Goal: Check status

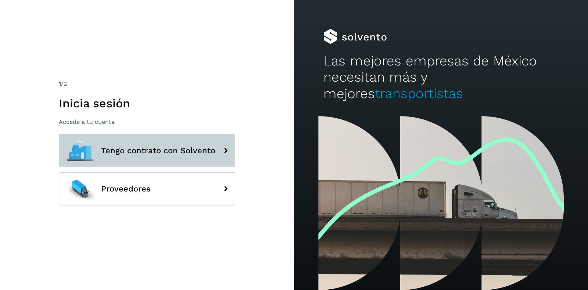
click at [169, 144] on button "Tengo contrato con Solvento" at bounding box center [147, 150] width 176 height 33
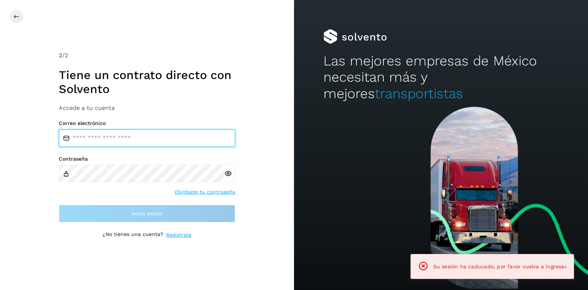
type input "**********"
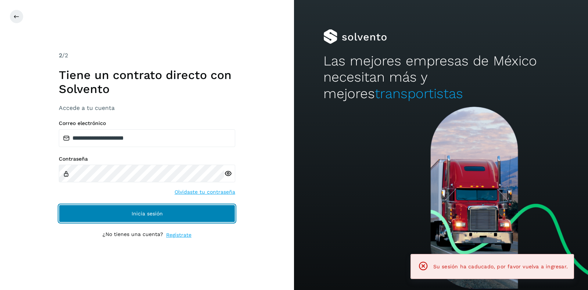
click at [173, 212] on button "Inicia sesión" at bounding box center [147, 214] width 176 height 18
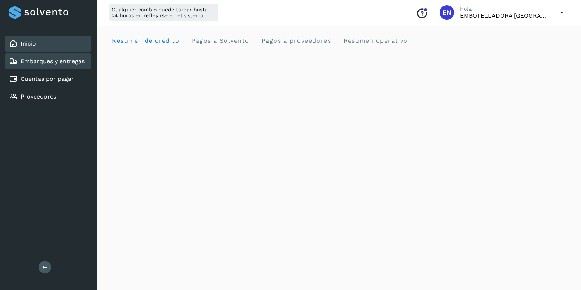
click at [66, 59] on link "Embarques y entregas" at bounding box center [53, 61] width 64 height 7
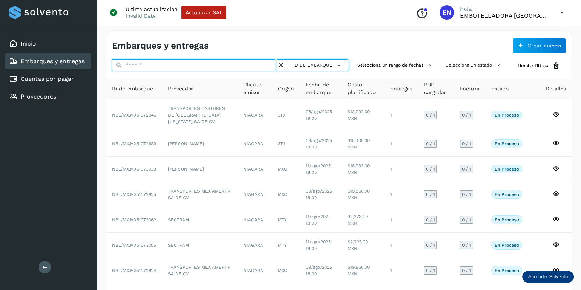
click at [199, 65] on input "text" at bounding box center [194, 65] width 165 height 12
paste input "**********"
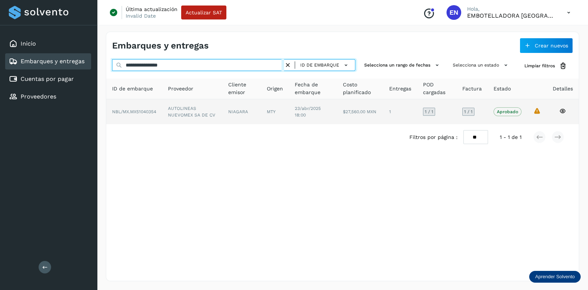
type input "**********"
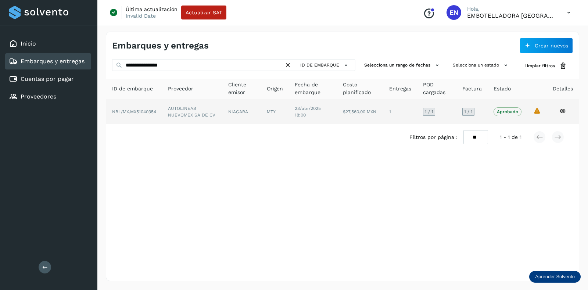
click at [564, 110] on icon at bounding box center [562, 111] width 7 height 7
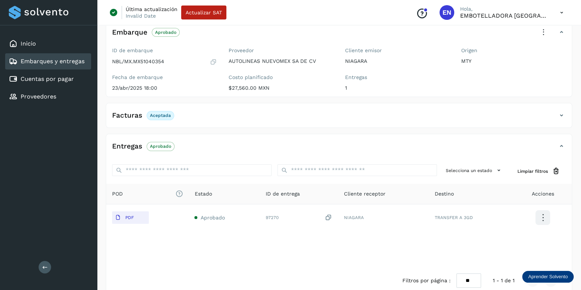
scroll to position [82, 0]
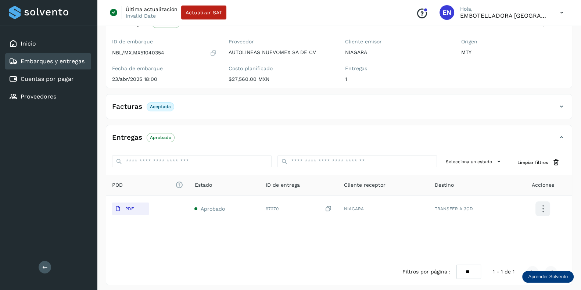
click at [128, 106] on h4 "Facturas" at bounding box center [127, 107] width 30 height 8
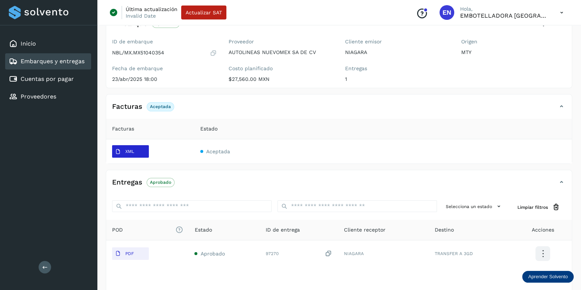
click at [138, 150] on button "XML" at bounding box center [130, 151] width 37 height 12
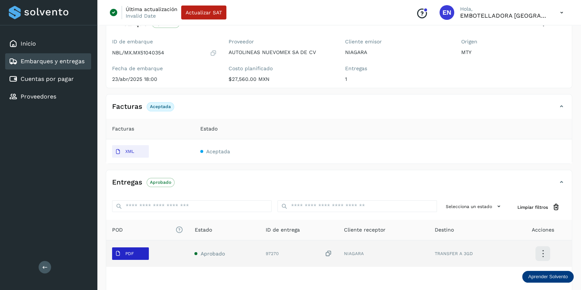
click at [136, 251] on span "PDF" at bounding box center [124, 254] width 25 height 12
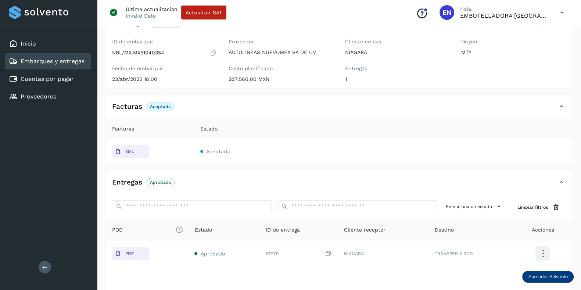
click at [53, 60] on link "Embarques y entregas" at bounding box center [53, 61] width 64 height 7
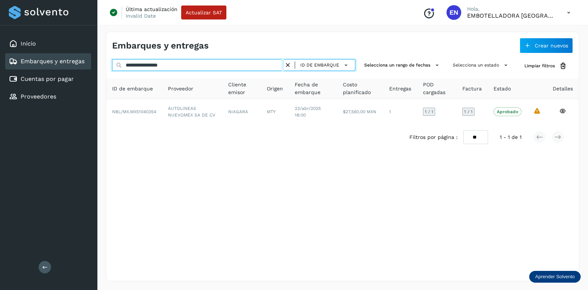
click at [197, 64] on input "**********" at bounding box center [198, 65] width 172 height 12
paste input "text"
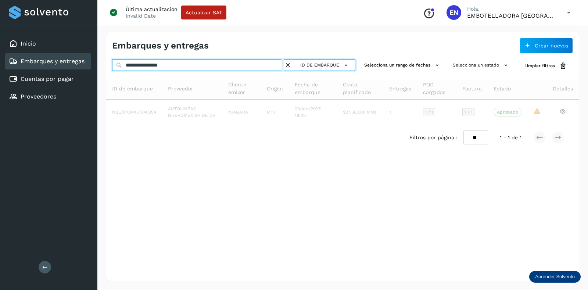
type input "**********"
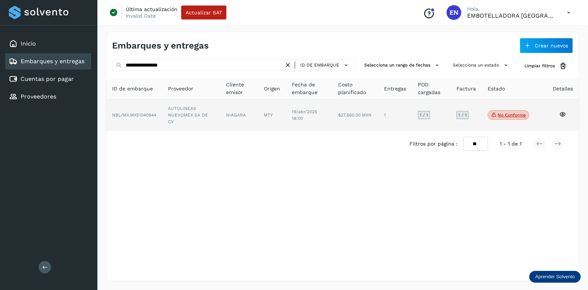
click at [565, 112] on icon at bounding box center [562, 114] width 7 height 7
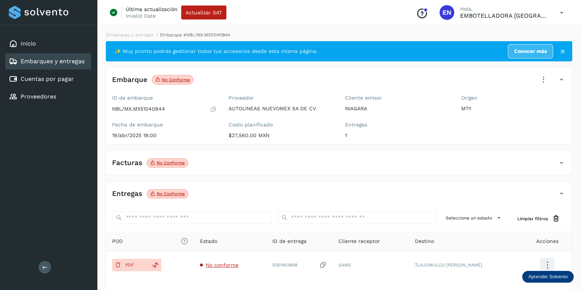
click at [157, 161] on p "No conforme" at bounding box center [171, 162] width 28 height 5
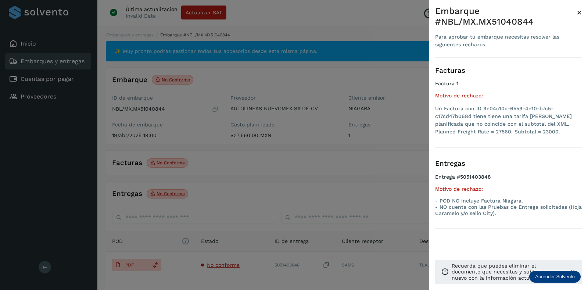
click at [577, 12] on span "×" at bounding box center [580, 12] width 6 height 10
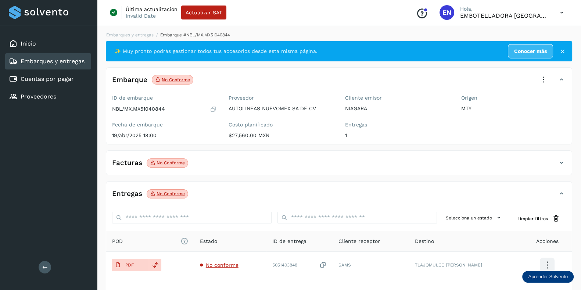
click at [134, 162] on h4 "Facturas" at bounding box center [127, 163] width 30 height 8
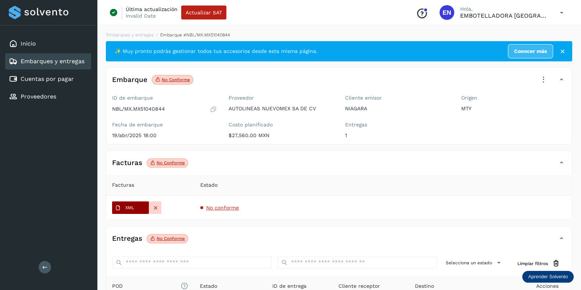
click at [128, 211] on span "XML" at bounding box center [124, 208] width 25 height 12
click at [169, 162] on p "No conforme" at bounding box center [171, 162] width 28 height 5
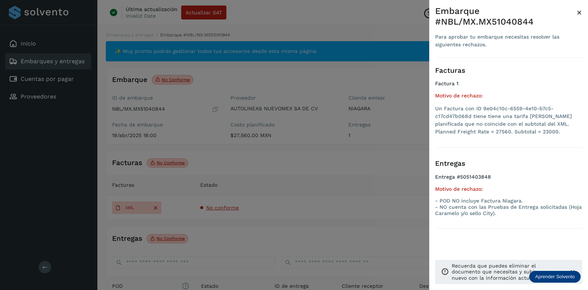
click at [577, 14] on span "×" at bounding box center [580, 12] width 6 height 10
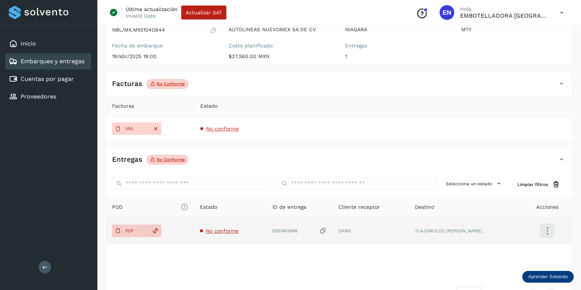
scroll to position [79, 0]
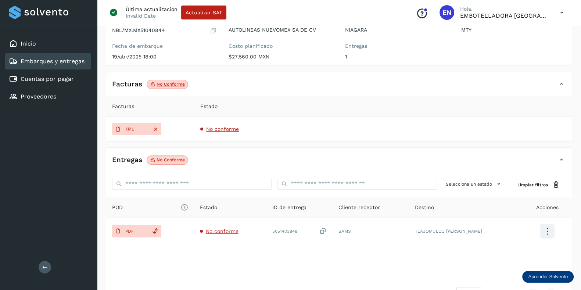
click at [164, 161] on p "No conforme" at bounding box center [171, 159] width 28 height 5
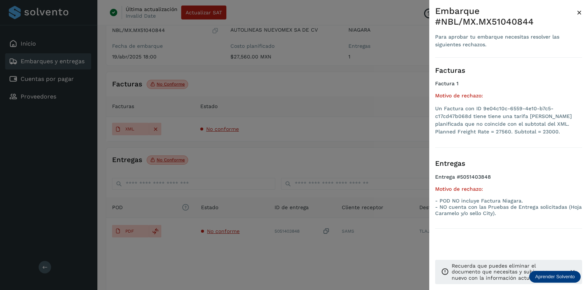
click at [129, 229] on div at bounding box center [294, 145] width 588 height 290
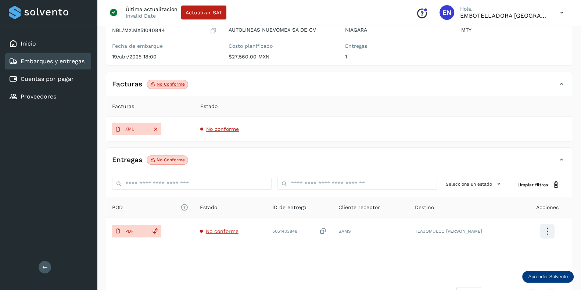
click at [129, 229] on p "PDF" at bounding box center [129, 231] width 8 height 5
